Goal: Task Accomplishment & Management: Manage account settings

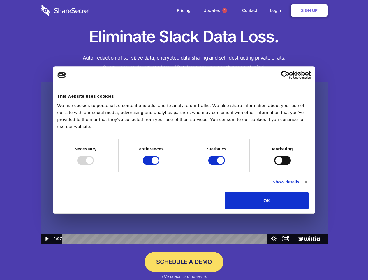
click at [184, 140] on img at bounding box center [184, 163] width 287 height 162
click at [94, 165] on div at bounding box center [85, 160] width 17 height 9
click at [159, 165] on input "Preferences" at bounding box center [151, 160] width 17 height 9
click at [217, 165] on input "Statistics" at bounding box center [216, 160] width 17 height 9
click at [274, 165] on input "Marketing" at bounding box center [282, 160] width 17 height 9
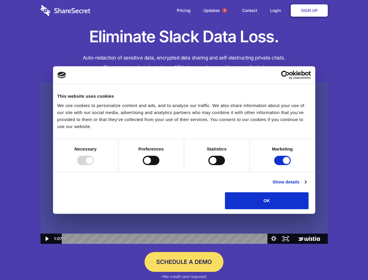
click at [306, 185] on link "Show details" at bounding box center [289, 181] width 34 height 7
checkbox input "false"
checkbox input "true"
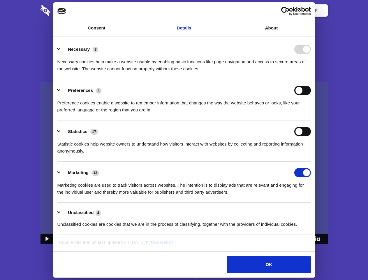
click at [311, 154] on div "Statistic cookies help website owners to understand how visitors interact with …" at bounding box center [184, 145] width 254 height 18
